Goal: Task Accomplishment & Management: Complete application form

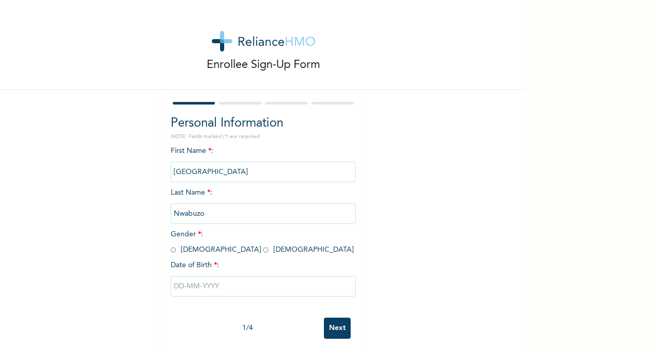
click at [263, 251] on input "radio" at bounding box center [265, 250] width 5 height 10
radio input "true"
click at [335, 334] on input "Next" at bounding box center [337, 327] width 27 height 21
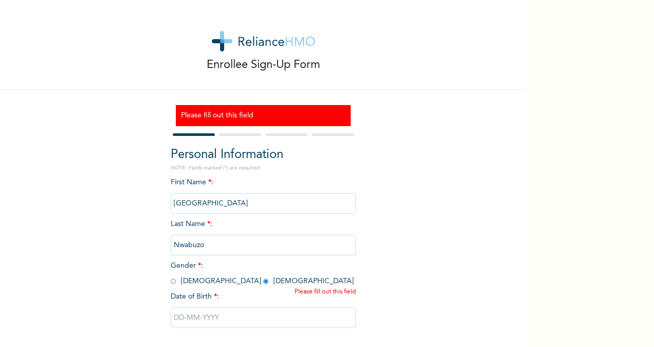
click at [188, 319] on input "text" at bounding box center [263, 317] width 185 height 21
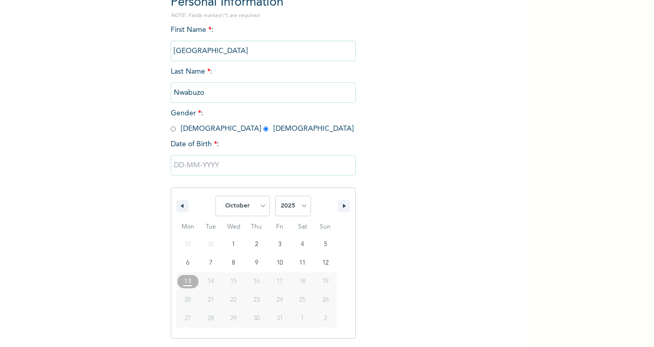
scroll to position [153, 0]
click at [260, 205] on select "January February March April May June July August September October November De…" at bounding box center [243, 204] width 55 height 21
select select "4"
click at [216, 196] on select "January February March April May June July August September October November De…" at bounding box center [243, 204] width 55 height 21
type input "[DATE]"
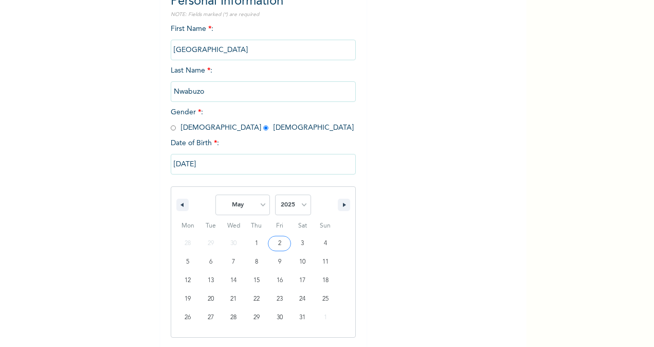
scroll to position [47, 0]
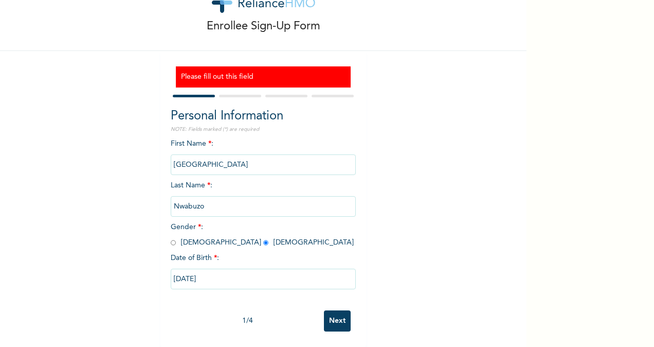
click at [238, 277] on input "[DATE]" at bounding box center [263, 279] width 185 height 21
select select "4"
click at [256, 128] on div "Personal Information NOTE: Fields marked (*) are required First Name * : [PERSO…" at bounding box center [263, 206] width 185 height 198
